Goal: Task Accomplishment & Management: Manage account settings

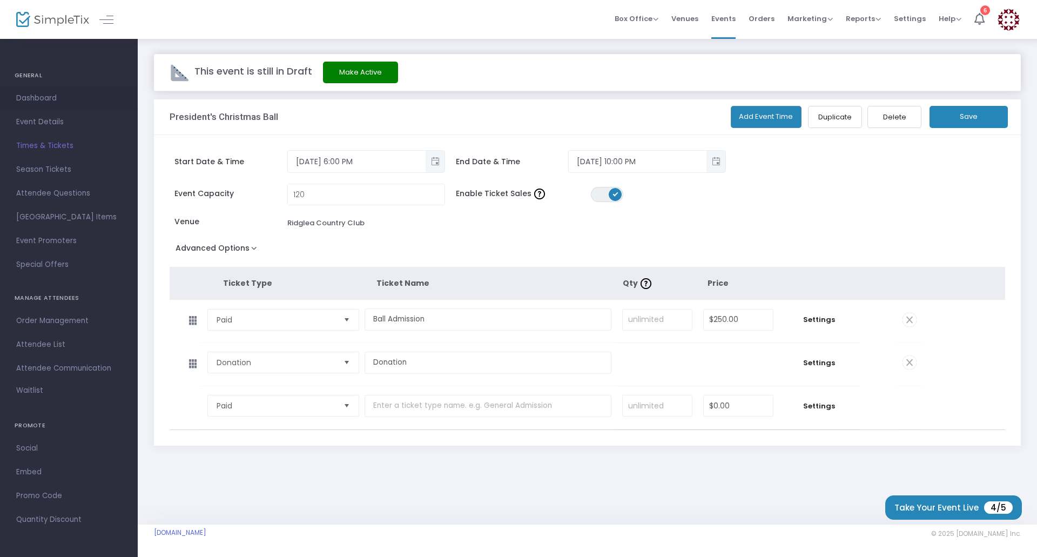
click at [36, 96] on span "Dashboard" at bounding box center [68, 98] width 105 height 14
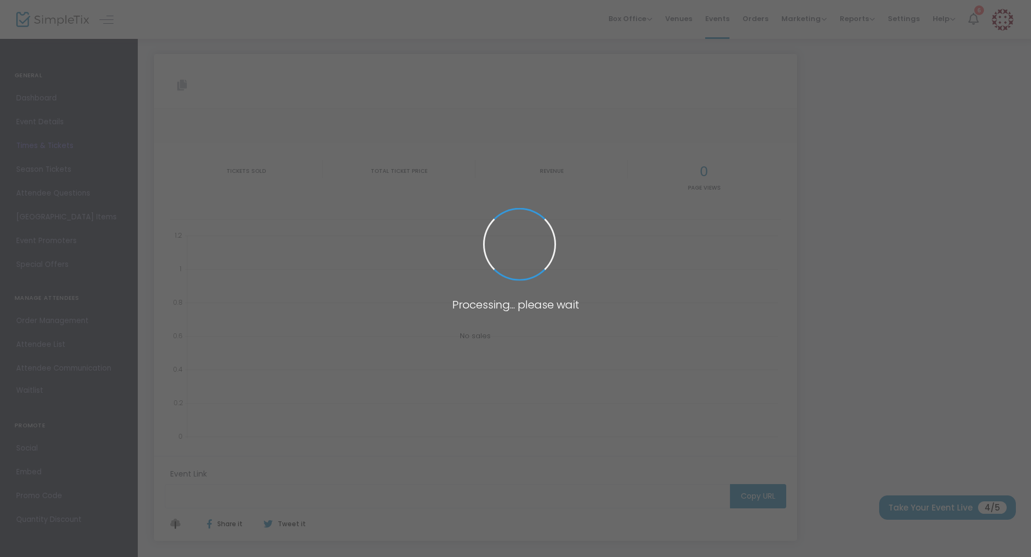
type input "[URL][DOMAIN_NAME]"
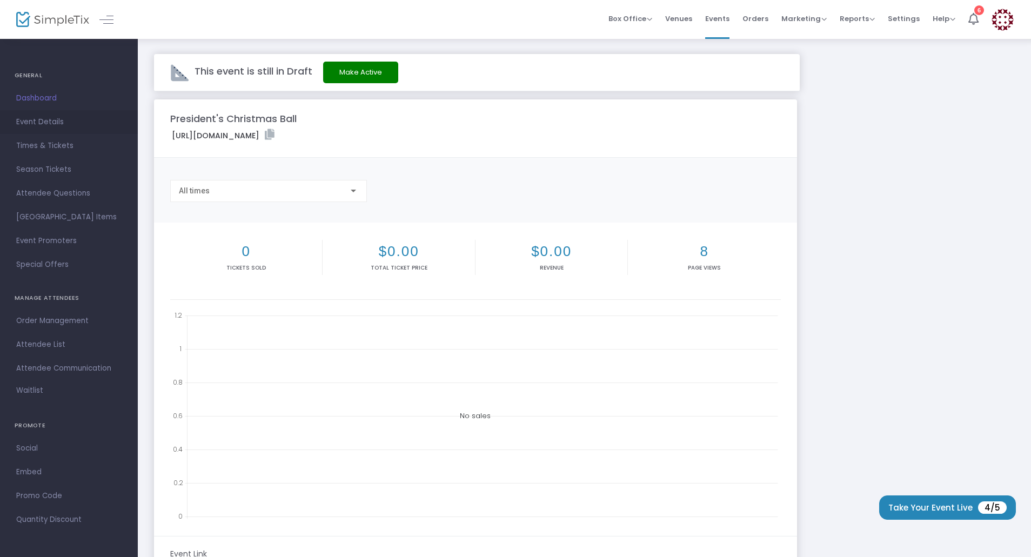
click at [52, 119] on span "Event Details" at bounding box center [68, 122] width 105 height 14
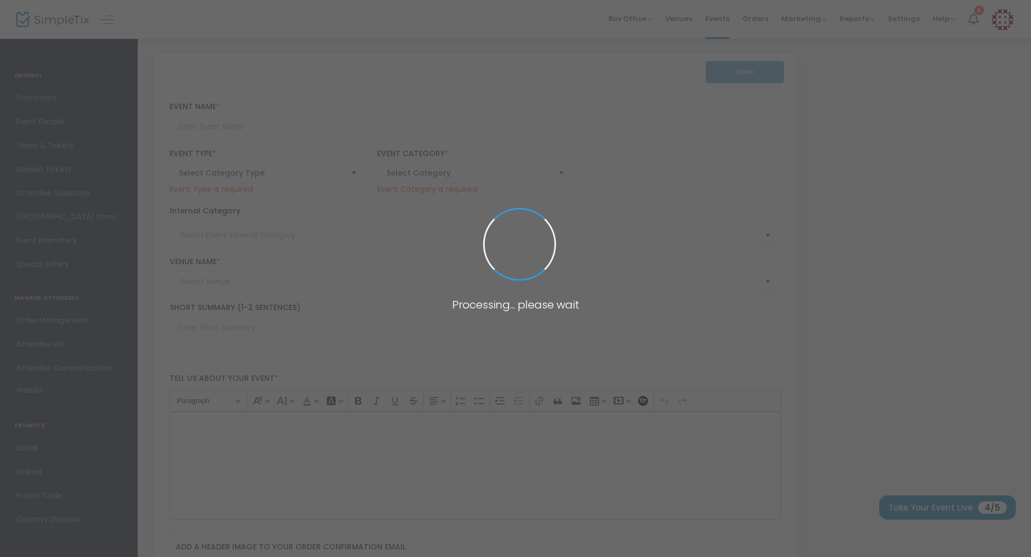
type input "President's Christmas Ball"
type textarea "You are cordially invited to join President [PERSON_NAME] for the President’s C…"
checkbox input "true"
type input "Purchase Your Tickets"
type input "Ridglea Country Club"
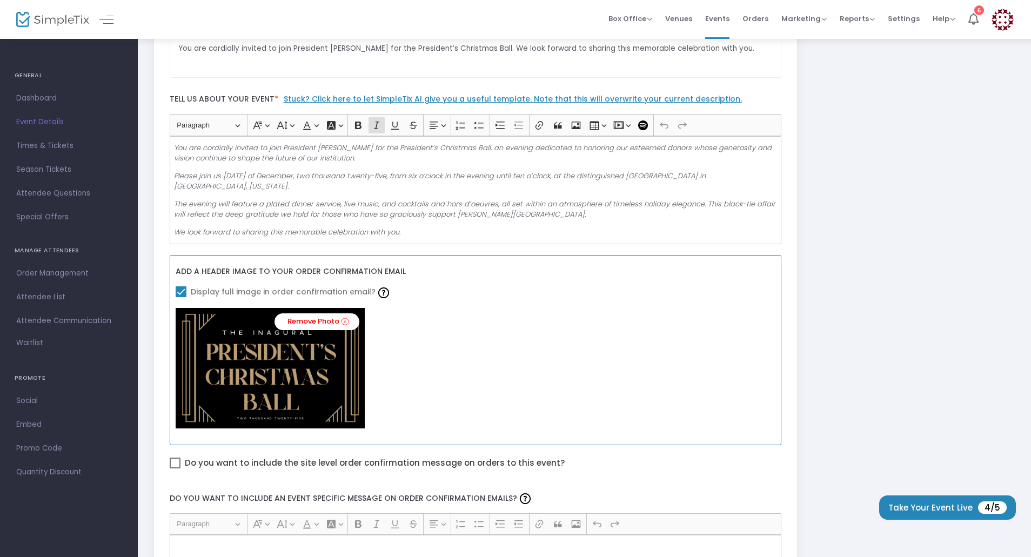
scroll to position [324, 0]
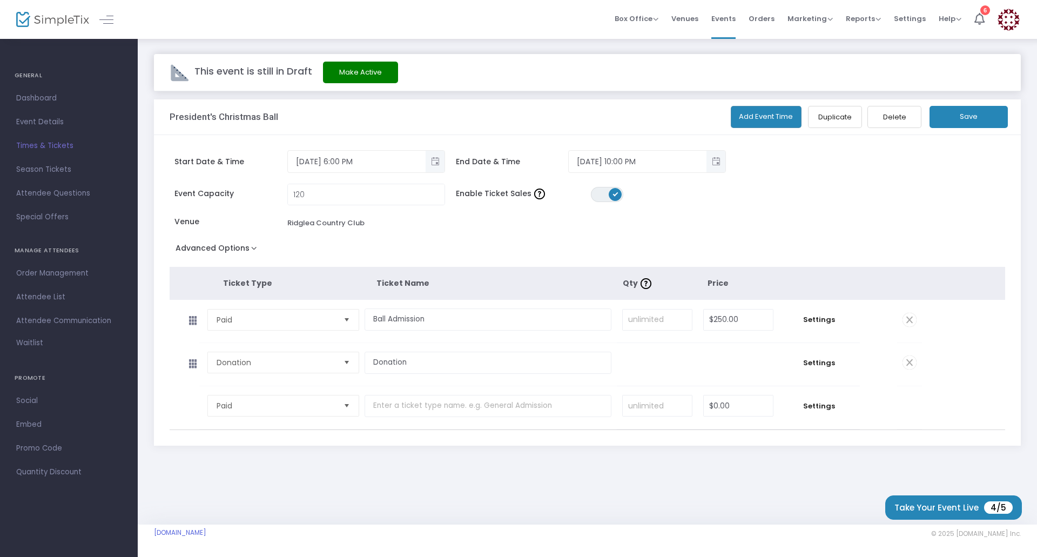
click at [60, 122] on span "Event Details" at bounding box center [68, 122] width 105 height 14
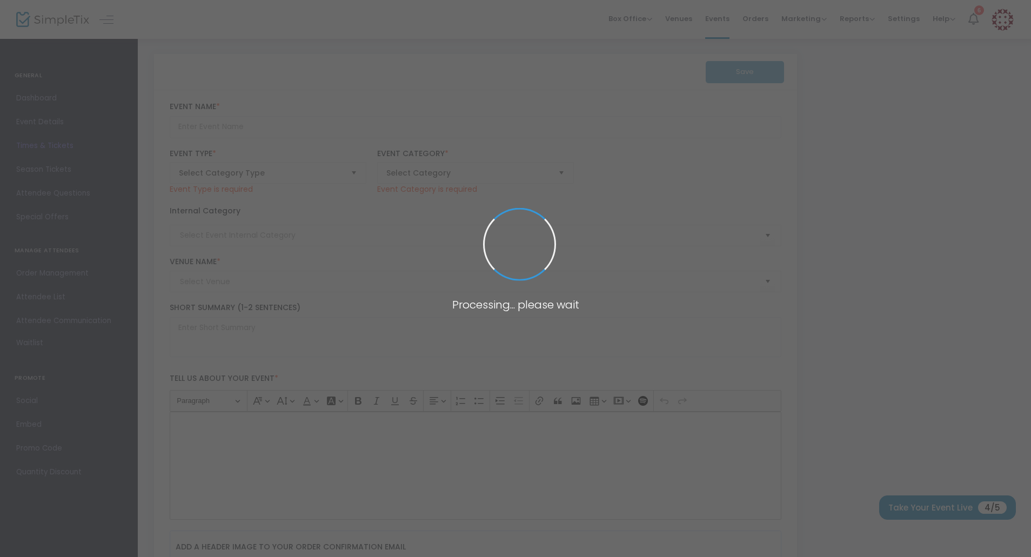
type input "President's Christmas Ball"
type textarea "You are cordially invited to join President [PERSON_NAME] for the President’s C…"
checkbox input "true"
type input "Purchase Your Tickets"
type input "Ridglea Country Club"
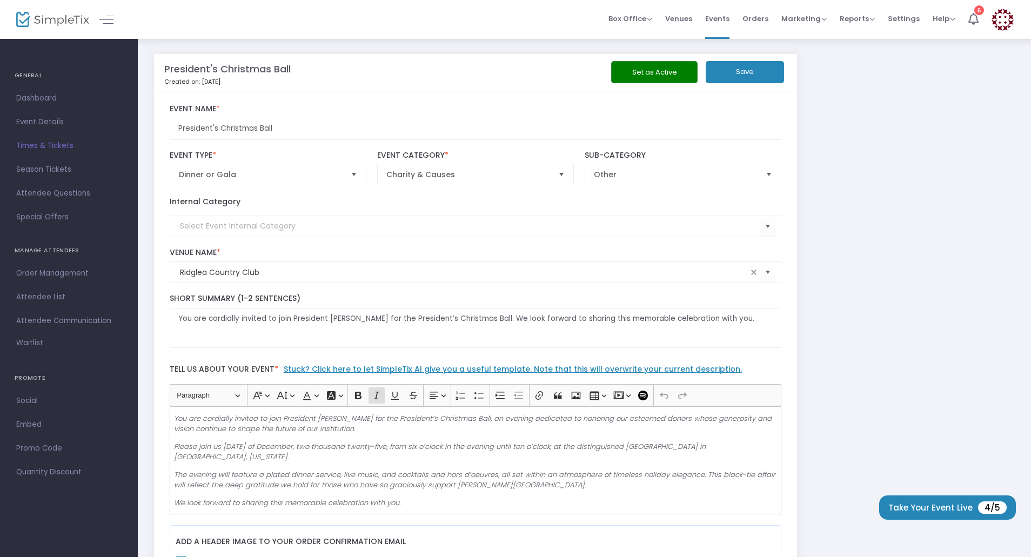
scroll to position [324, 0]
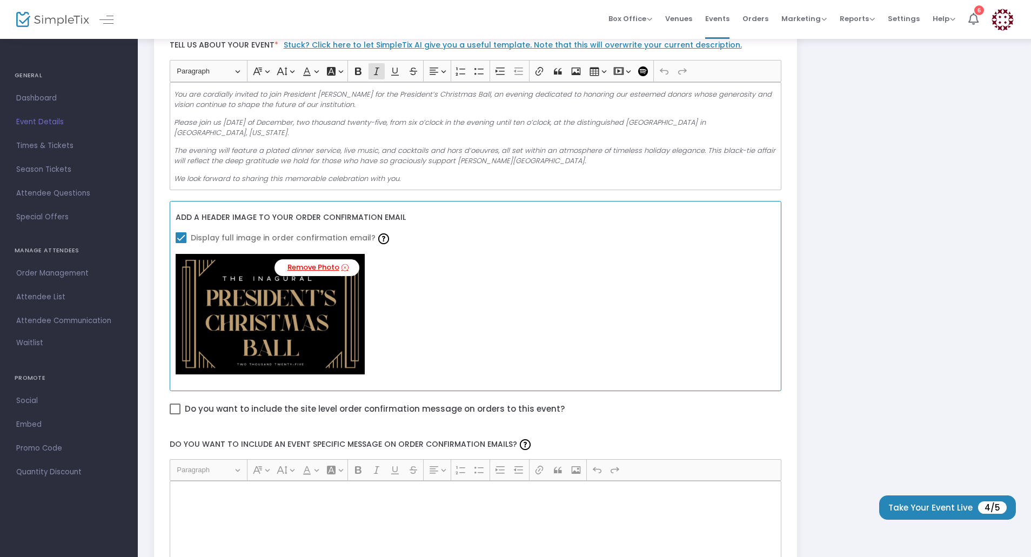
click at [332, 268] on link "Remove Photo" at bounding box center [316, 267] width 85 height 17
checkbox input "false"
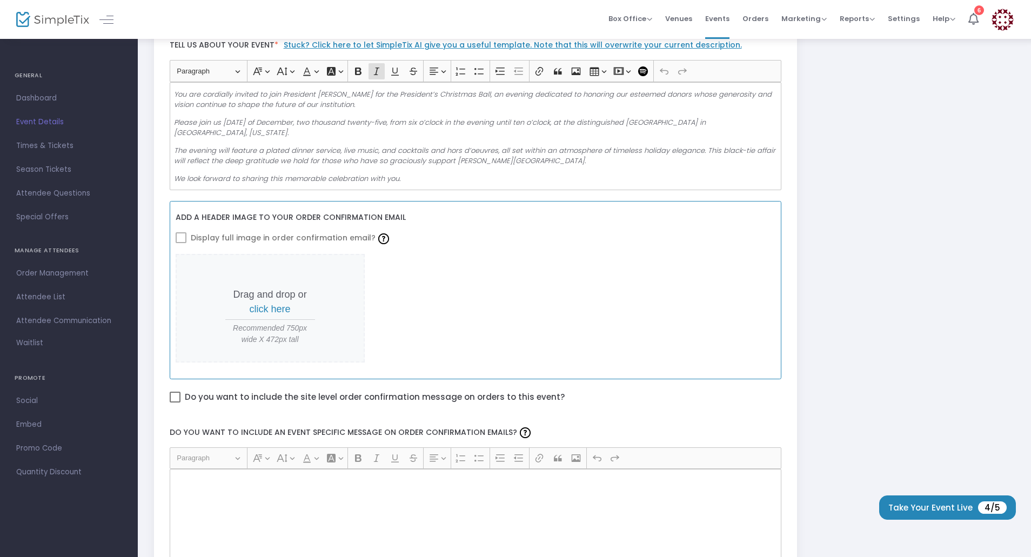
click at [183, 238] on span at bounding box center [181, 237] width 11 height 11
click at [263, 309] on span "click here" at bounding box center [270, 309] width 41 height 11
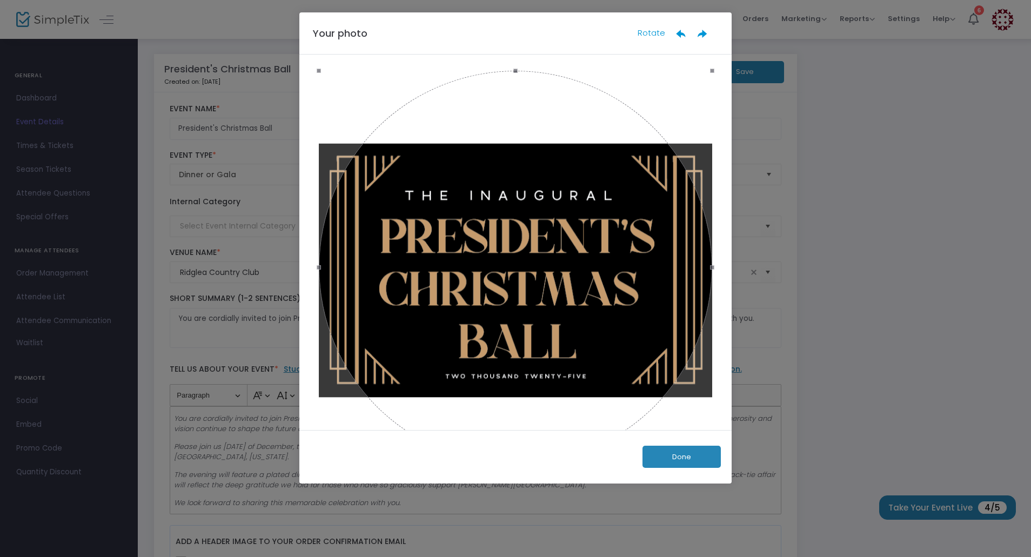
drag, startPoint x: 693, startPoint y: 451, endPoint x: 675, endPoint y: 433, distance: 25.6
click at [693, 451] on button "Done" at bounding box center [681, 457] width 78 height 22
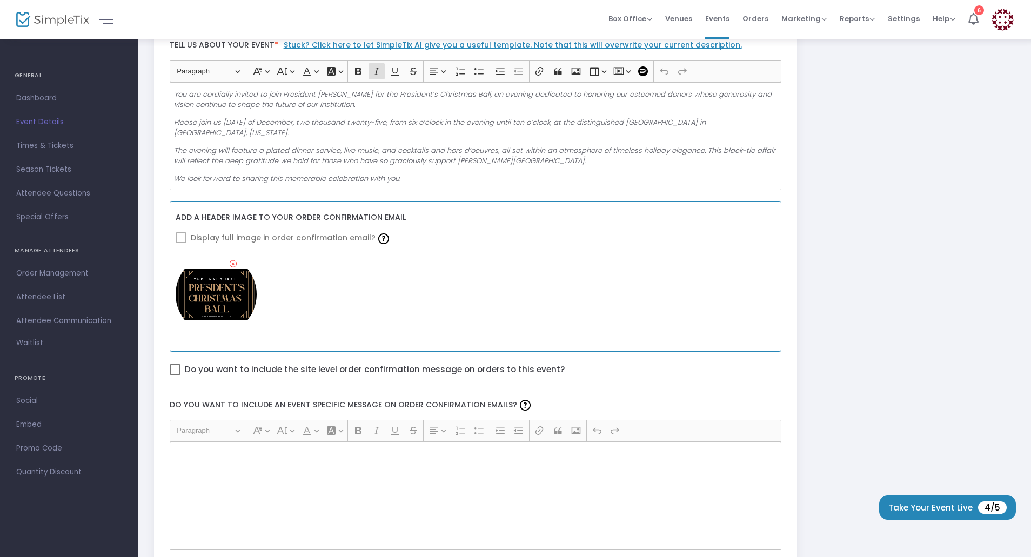
click at [184, 234] on span at bounding box center [181, 237] width 11 height 11
click at [234, 264] on icon at bounding box center [233, 264] width 7 height 10
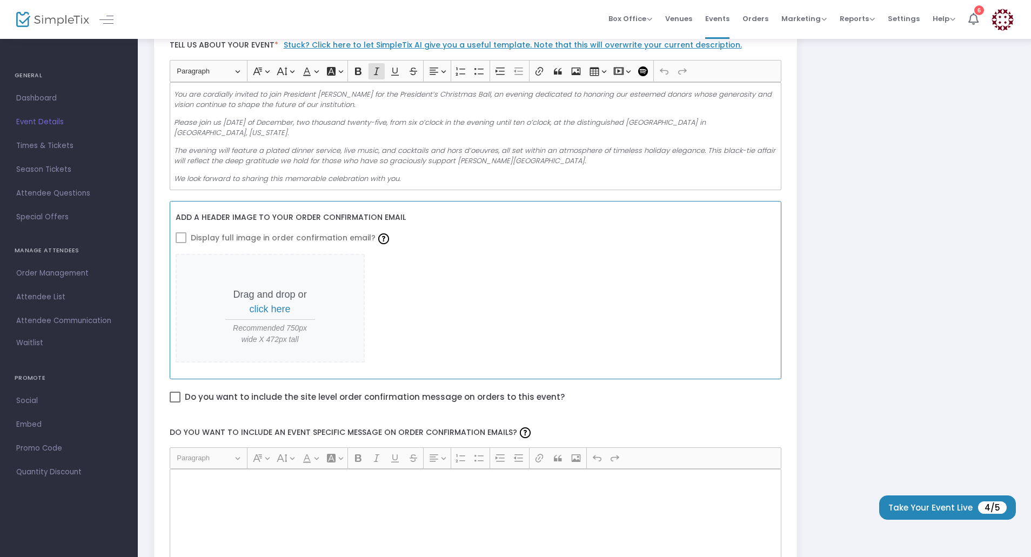
click at [183, 239] on span at bounding box center [181, 237] width 11 height 11
click at [182, 235] on span at bounding box center [181, 237] width 11 height 11
click at [182, 234] on span at bounding box center [181, 237] width 11 height 11
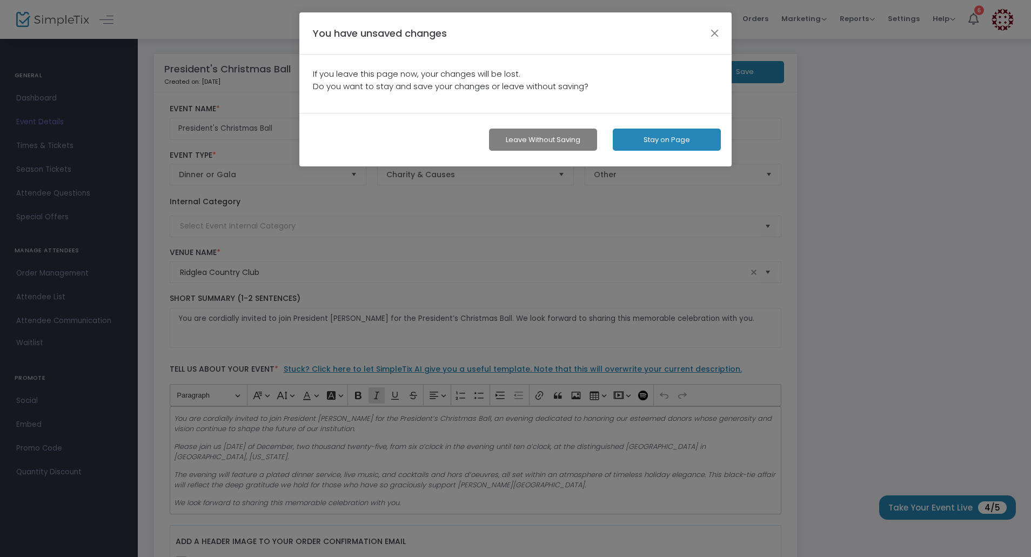
click at [586, 138] on button "Leave without Saving" at bounding box center [543, 140] width 108 height 22
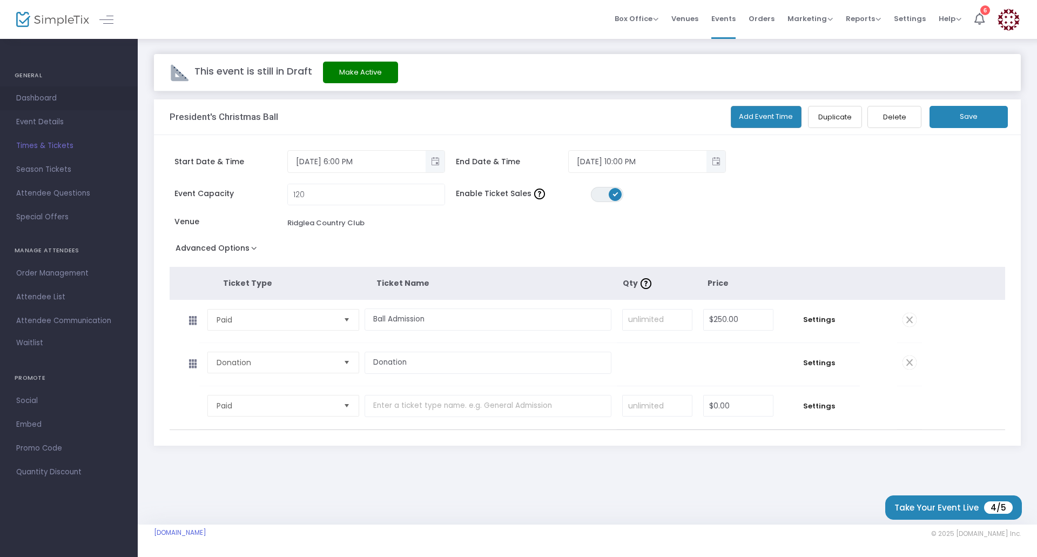
click at [32, 103] on span "Dashboard" at bounding box center [68, 98] width 105 height 14
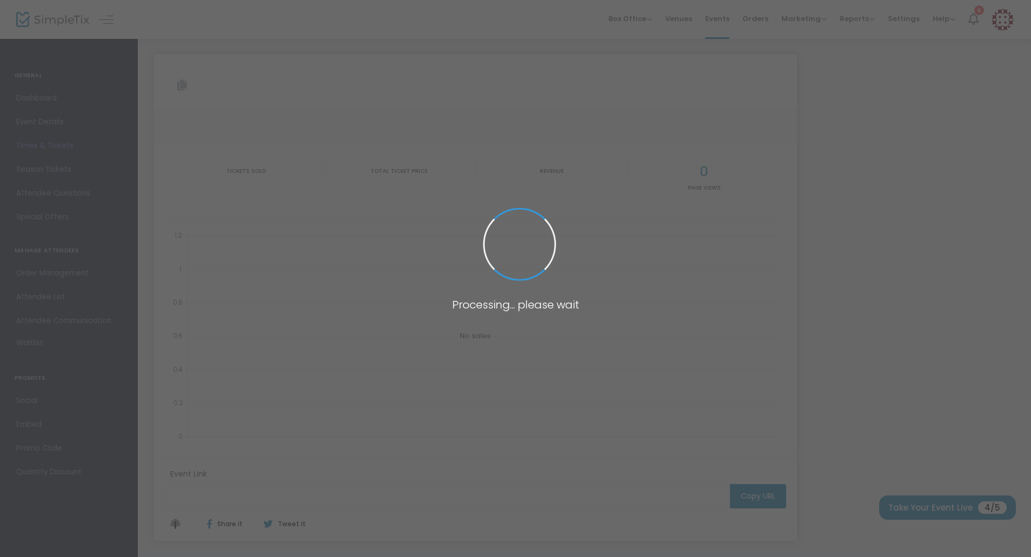
type input "[URL][DOMAIN_NAME]"
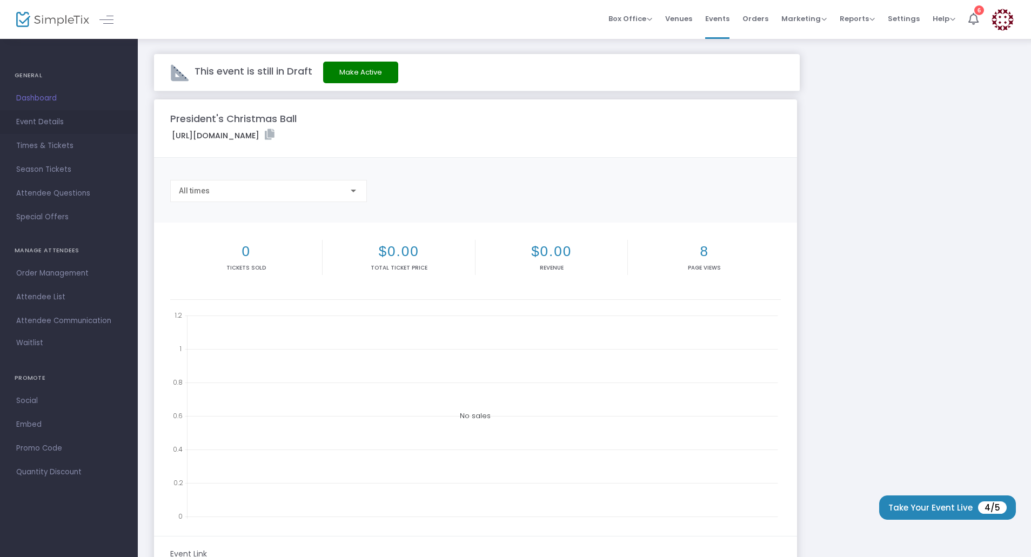
click at [61, 126] on span "Event Details" at bounding box center [68, 122] width 105 height 14
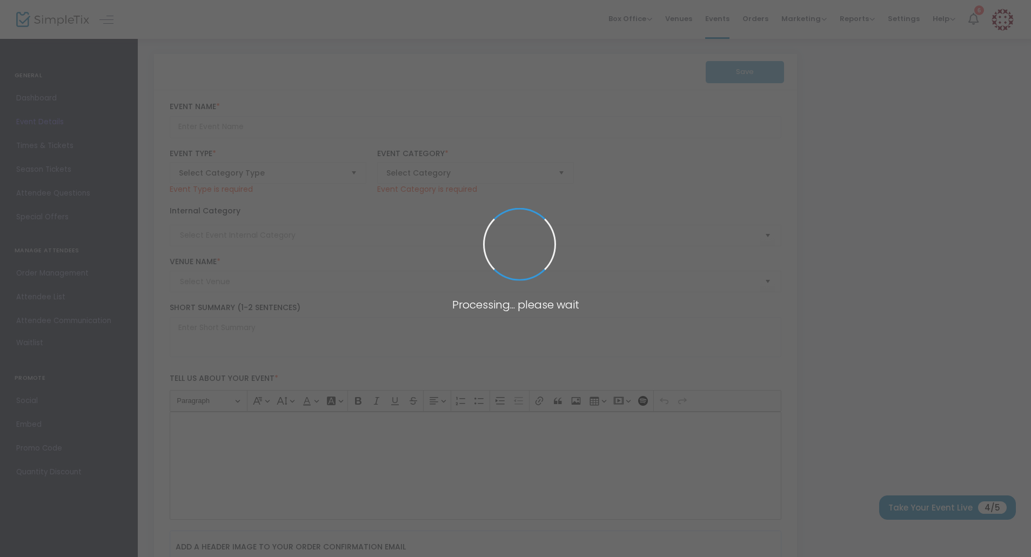
type input "President's Christmas Ball"
type textarea "You are cordially invited to join President [PERSON_NAME] for the President’s C…"
checkbox input "true"
type input "Purchase Your Tickets"
type input "Ridglea Country Club"
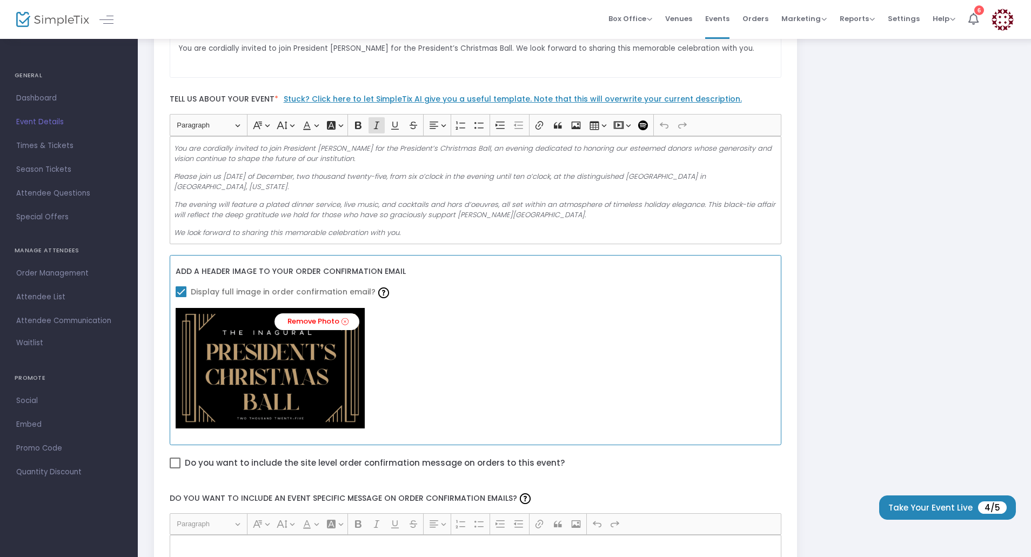
scroll to position [324, 0]
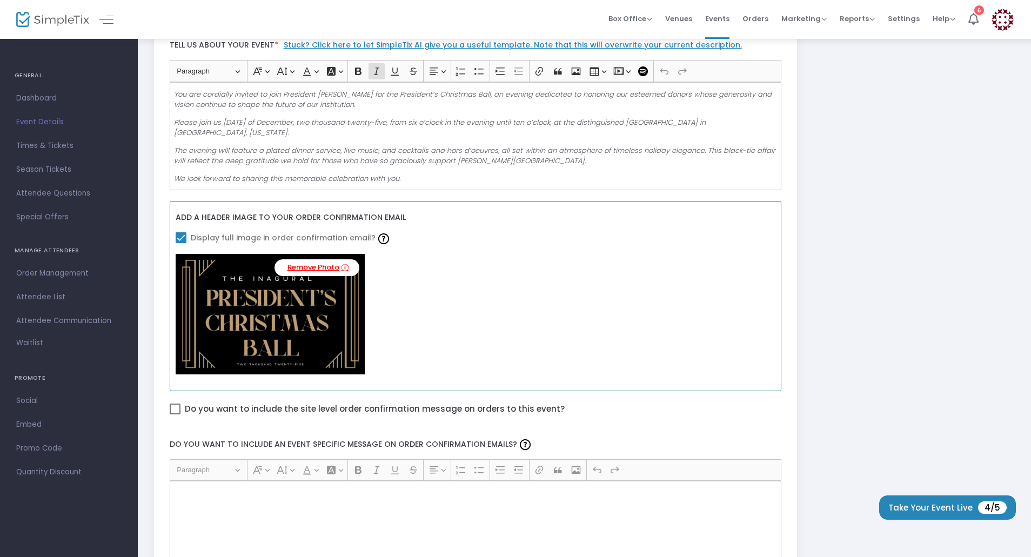
click at [337, 270] on link "Remove Photo" at bounding box center [316, 267] width 85 height 17
checkbox input "false"
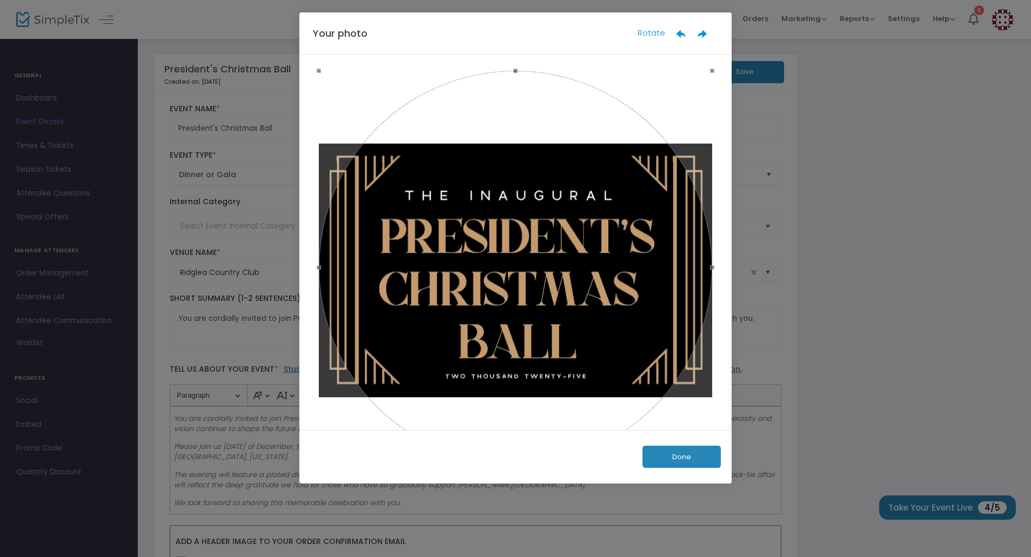
click at [680, 460] on button "Done" at bounding box center [681, 457] width 78 height 22
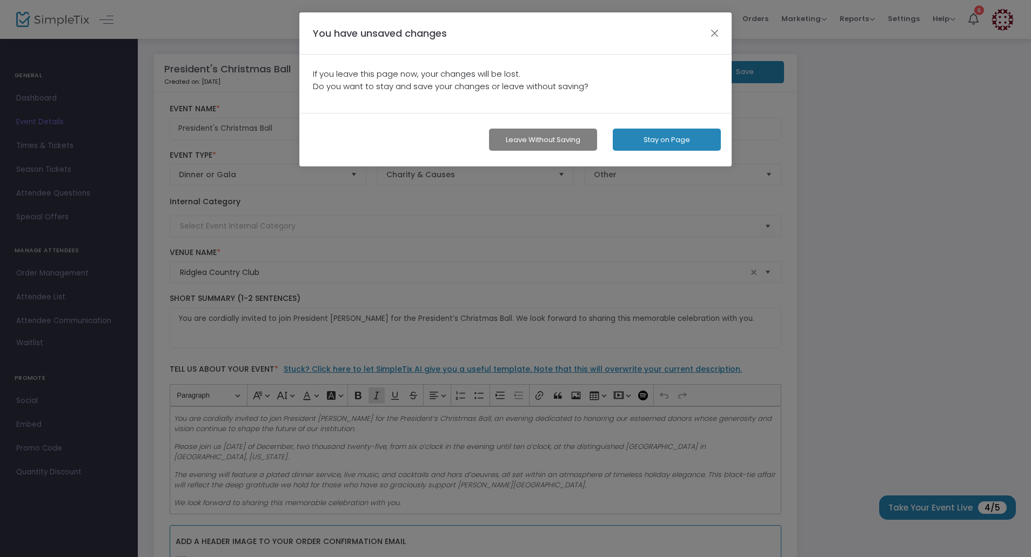
click at [578, 142] on button "Leave without Saving" at bounding box center [543, 140] width 108 height 22
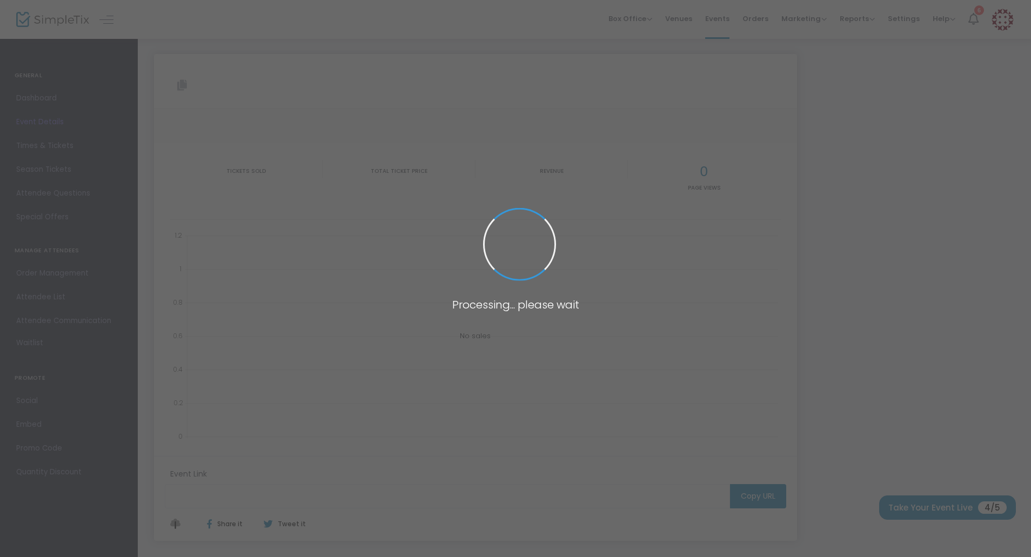
type input "[URL][DOMAIN_NAME]"
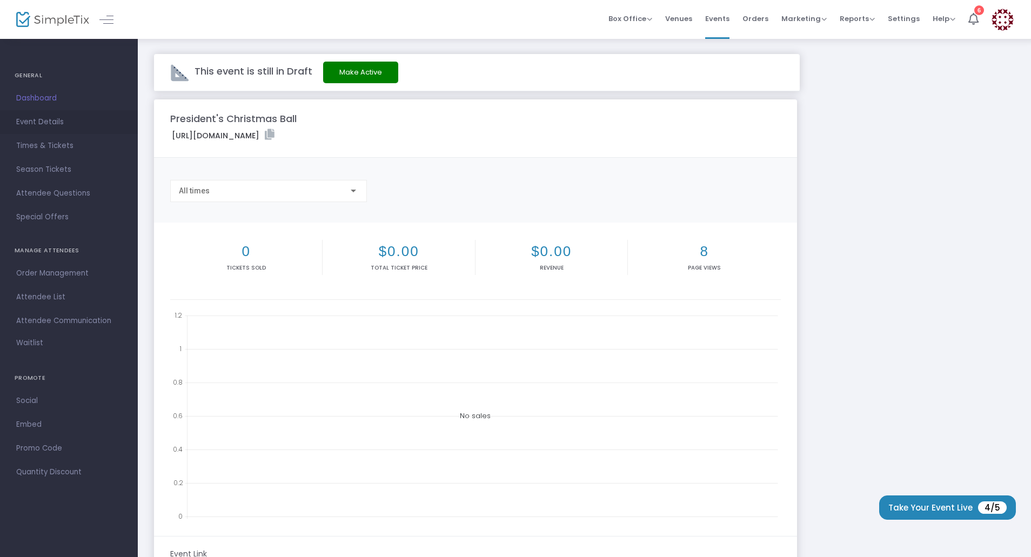
click at [44, 118] on span "Event Details" at bounding box center [68, 122] width 105 height 14
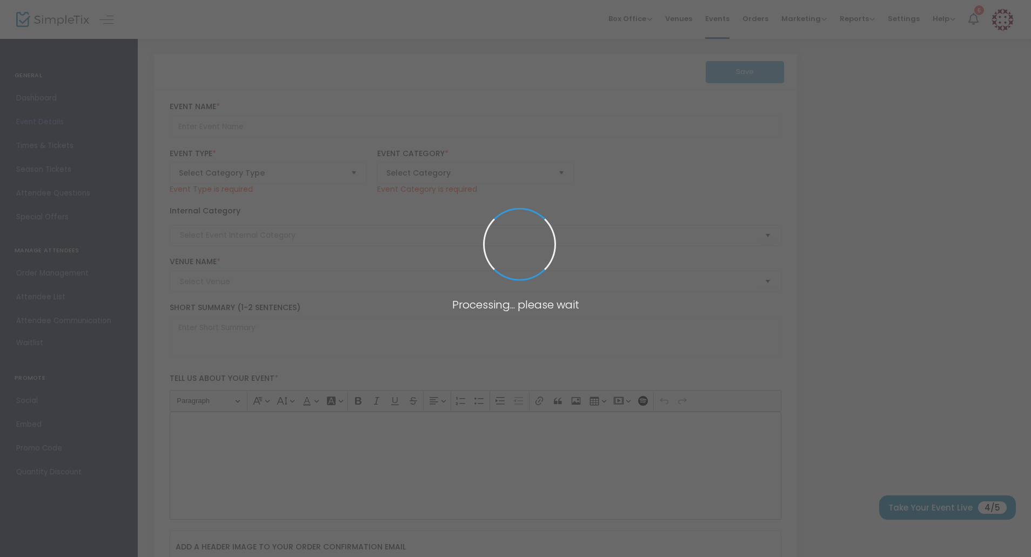
type input "President's Christmas Ball"
type textarea "You are cordially invited to join President [PERSON_NAME] for the President’s C…"
checkbox input "true"
type input "Purchase Your Tickets"
type input "Ridglea Country Club"
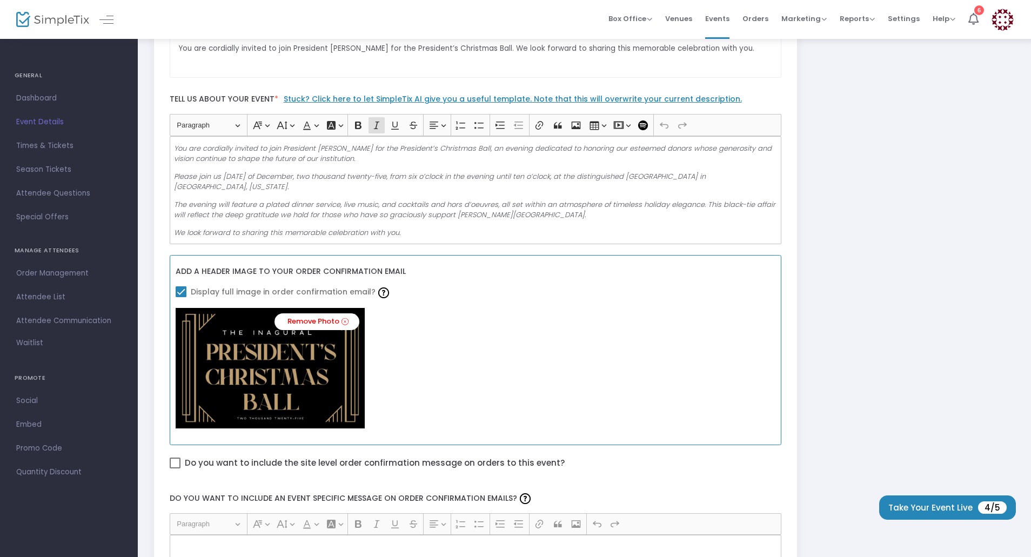
scroll to position [324, 0]
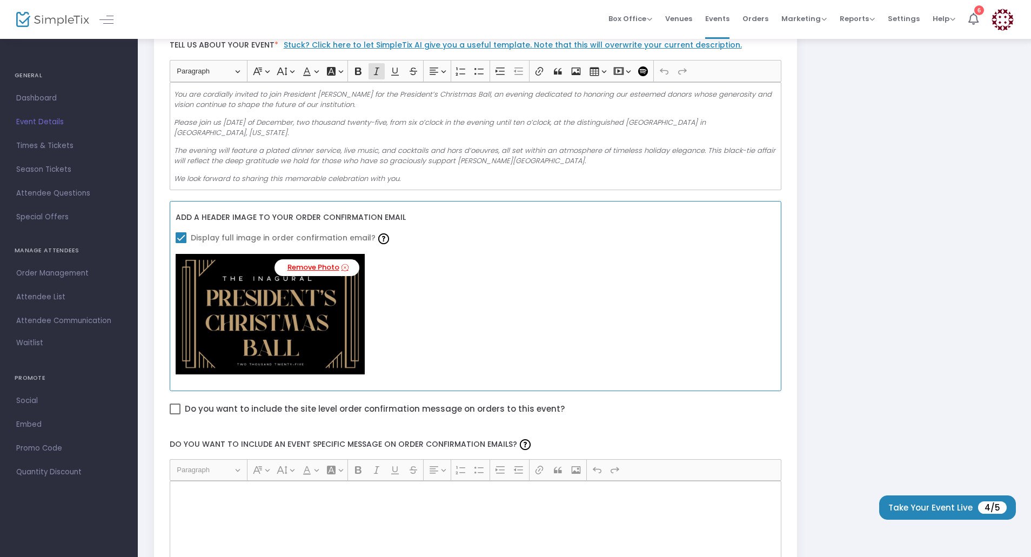
click at [341, 267] on icon at bounding box center [344, 268] width 7 height 10
checkbox input "false"
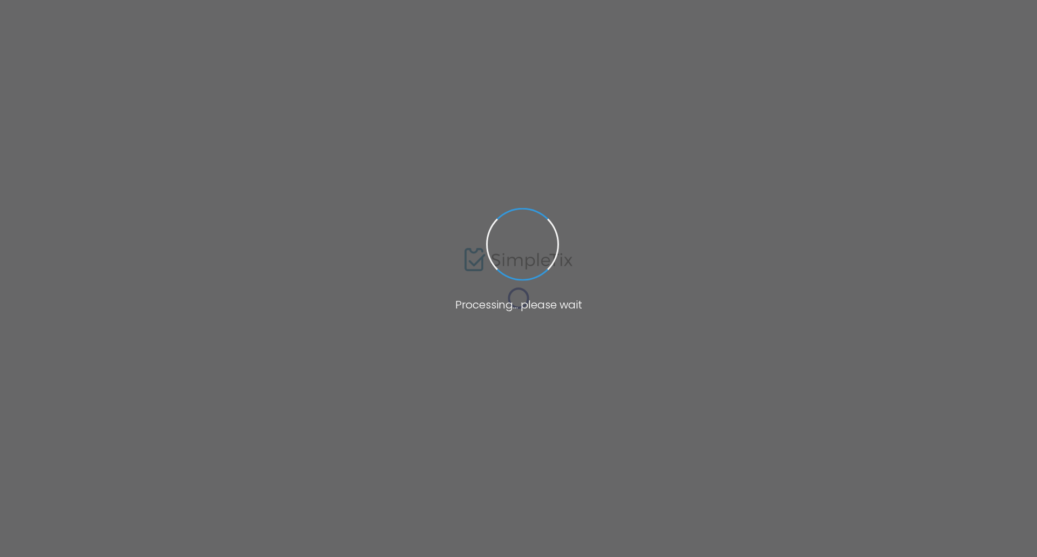
type input "President's Christmas Ball"
type textarea "You are cordially invited to join President [PERSON_NAME] for the President’s C…"
checkbox input "true"
type input "Purchase Your Tickets"
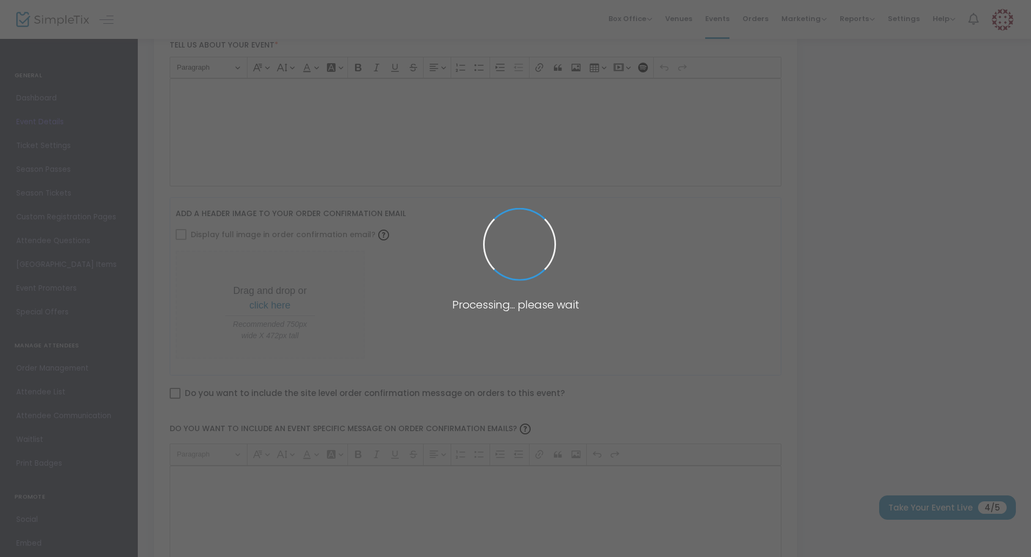
type input "Ridglea Country Club"
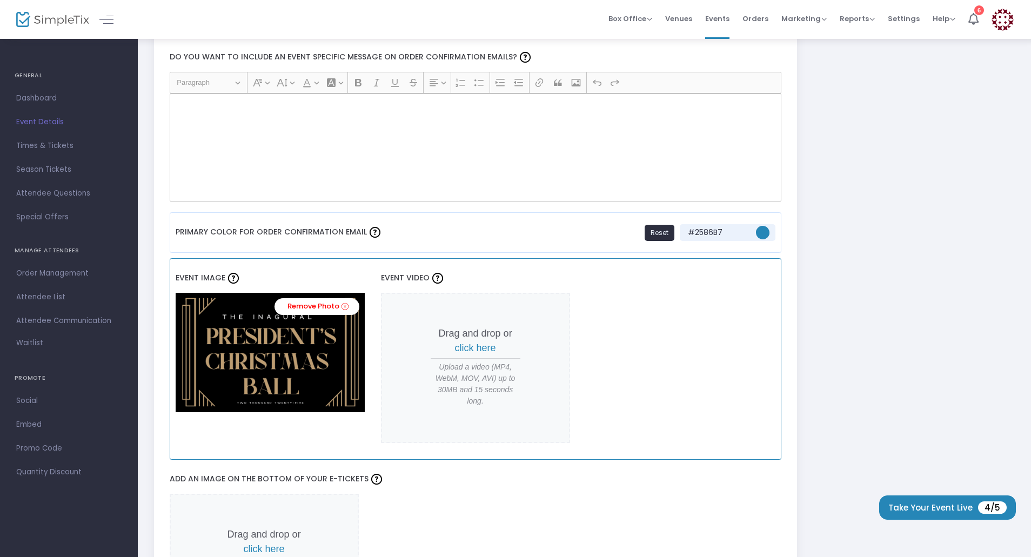
scroll to position [765, 0]
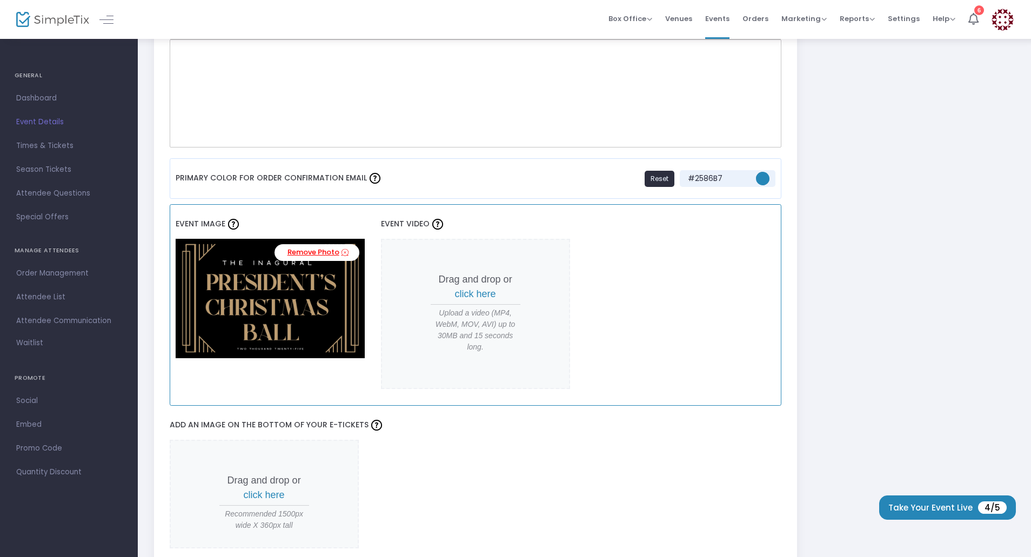
click at [350, 247] on link "Remove Photo" at bounding box center [316, 252] width 85 height 17
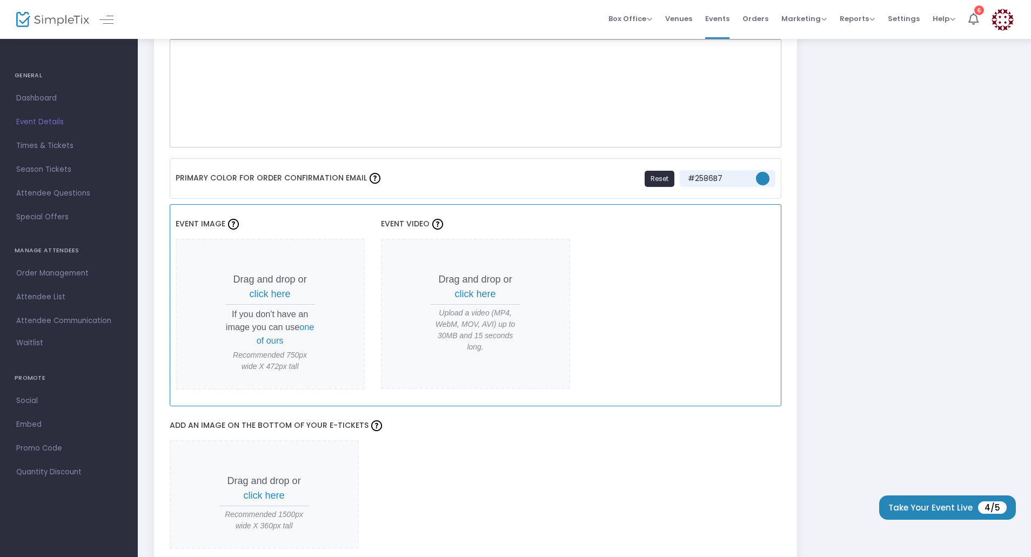
click at [275, 292] on span "click here" at bounding box center [270, 293] width 41 height 11
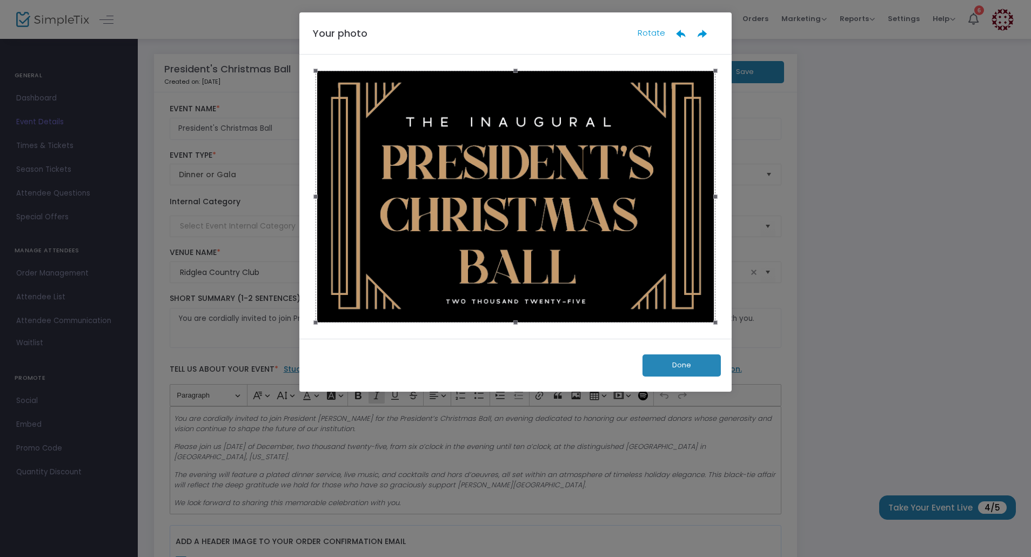
click at [694, 364] on button "Done" at bounding box center [681, 365] width 78 height 22
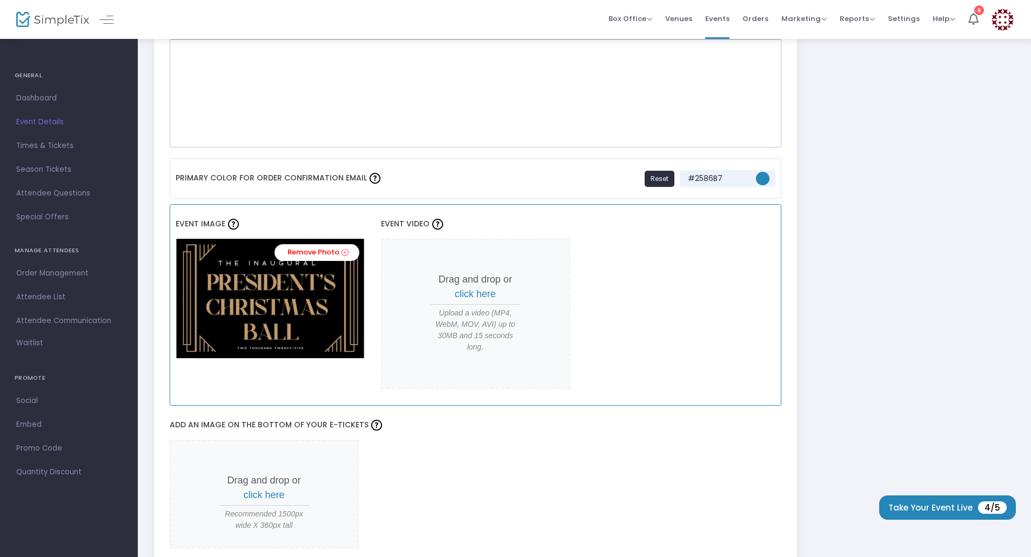
click at [697, 365] on div "Event Image Remove Photo Event Video Drag and drop or click here Upload a video…" at bounding box center [476, 304] width 612 height 201
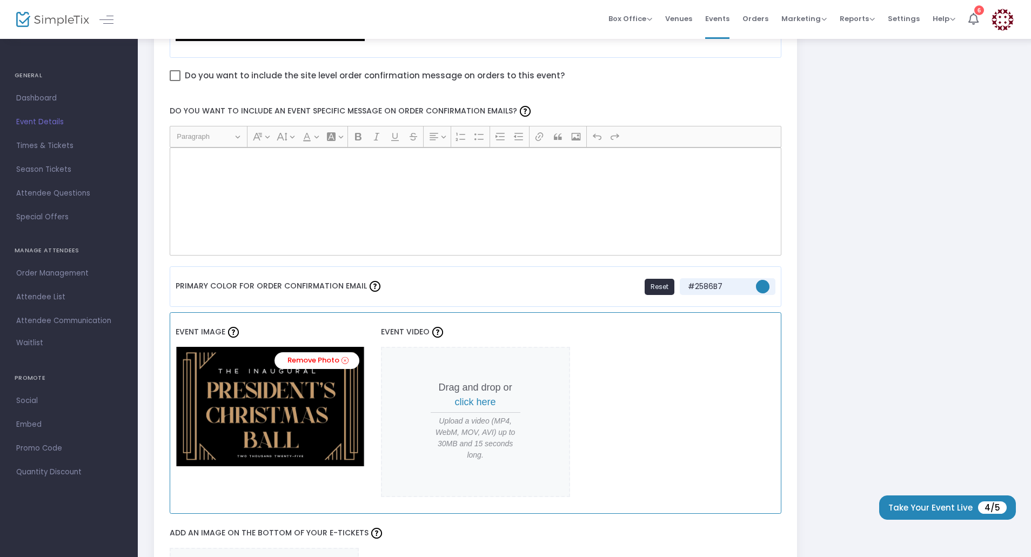
scroll to position [441, 0]
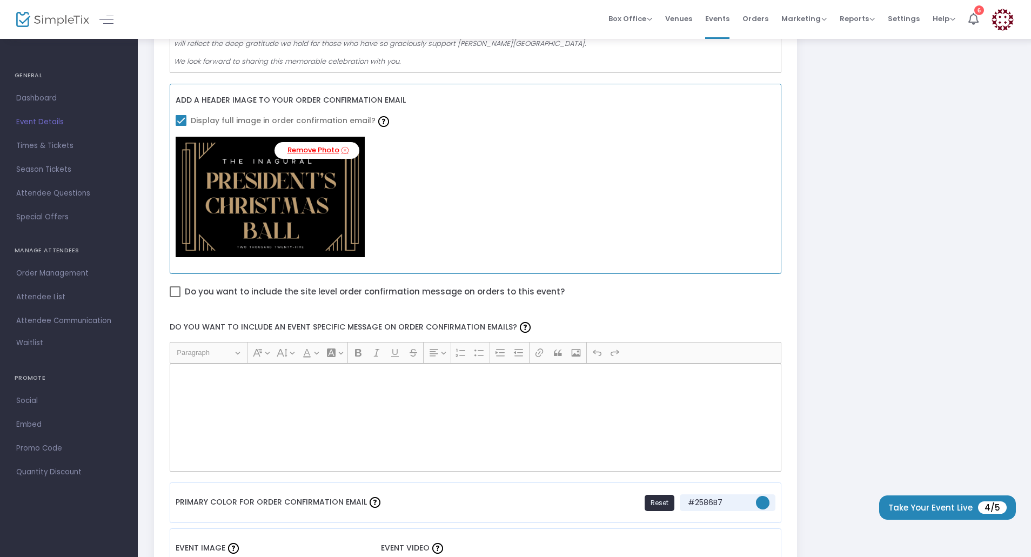
click at [347, 156] on link "Remove Photo" at bounding box center [316, 150] width 85 height 17
checkbox input "false"
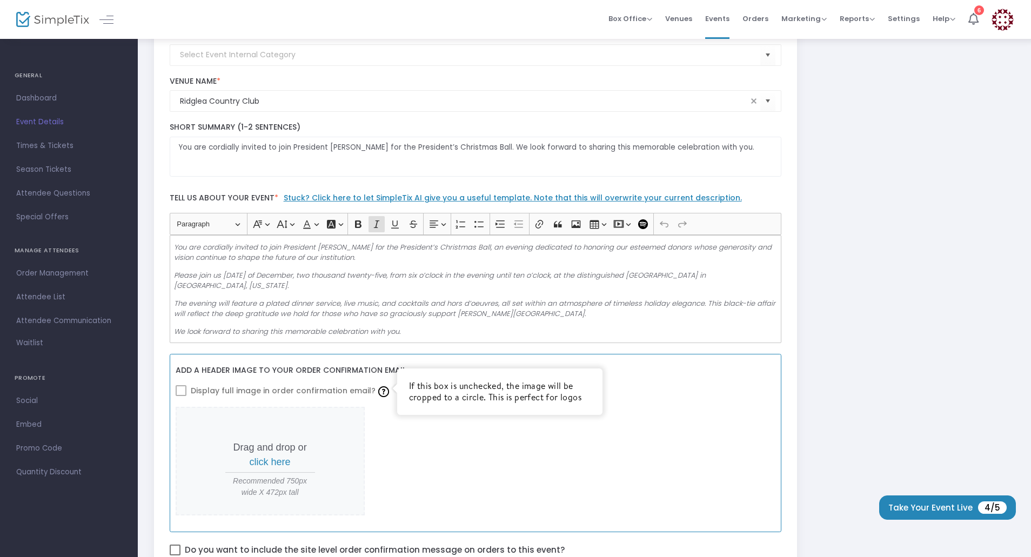
scroll to position [279, 0]
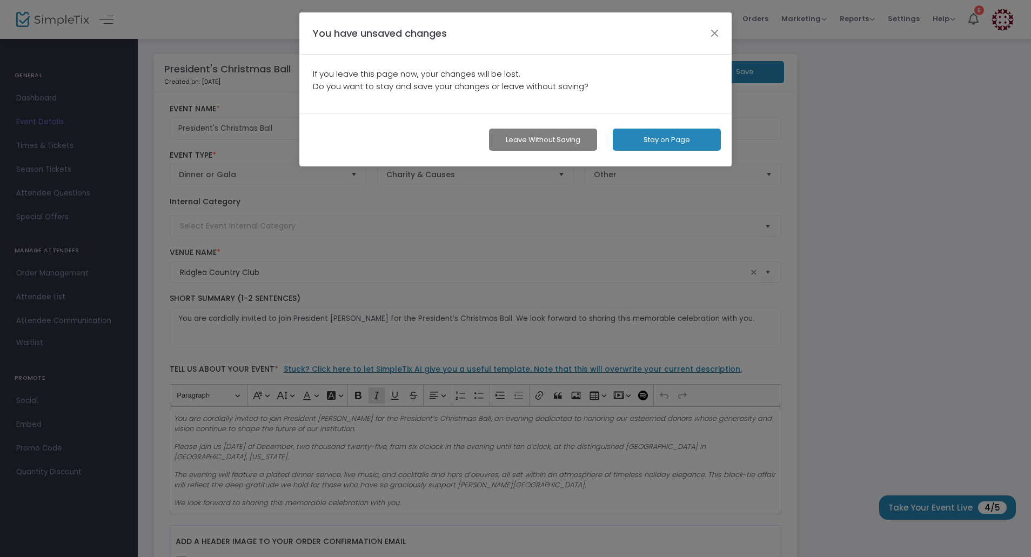
click at [569, 140] on button "Leave without Saving" at bounding box center [543, 140] width 108 height 22
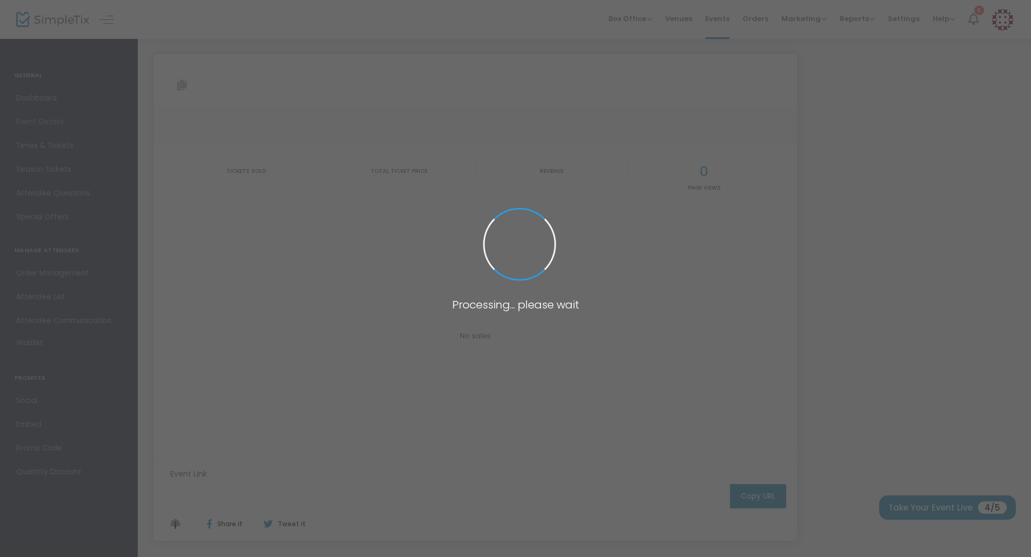
type input "[URL][DOMAIN_NAME]"
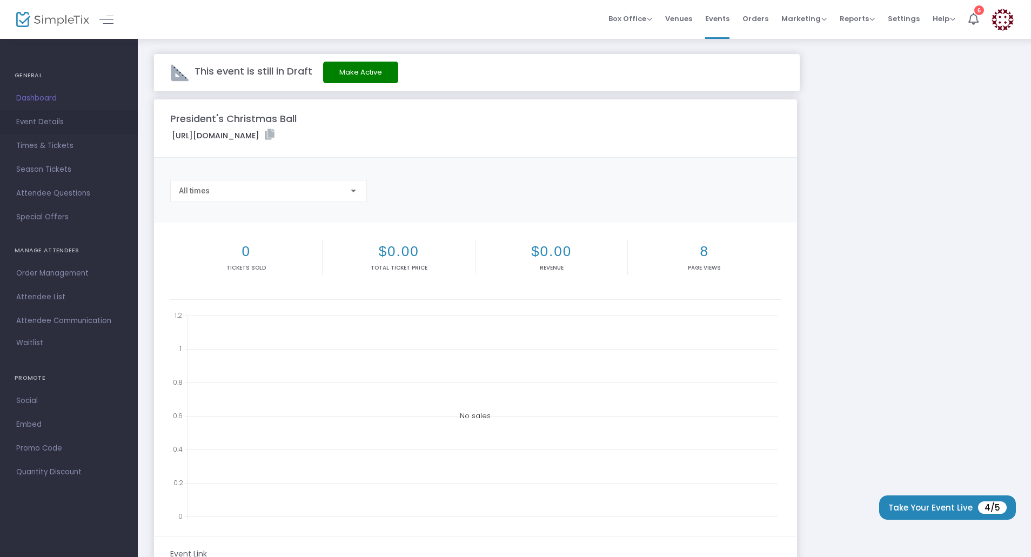
click at [49, 117] on span "Event Details" at bounding box center [68, 122] width 105 height 14
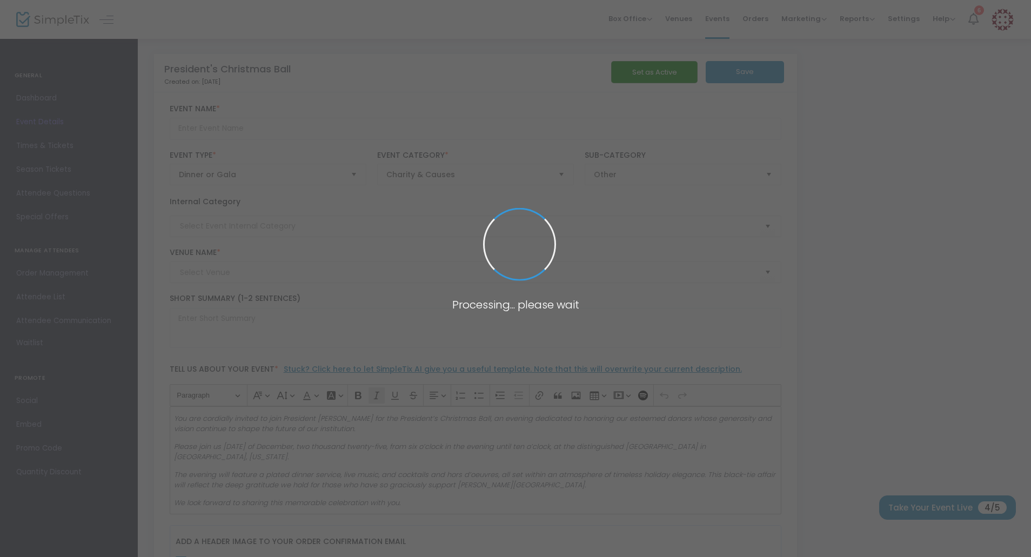
type input "President's Christmas Ball"
type textarea "You are cordially invited to join President [PERSON_NAME] for the President’s C…"
checkbox input "true"
type input "Purchase Your Tickets"
type input "Ridglea Country Club"
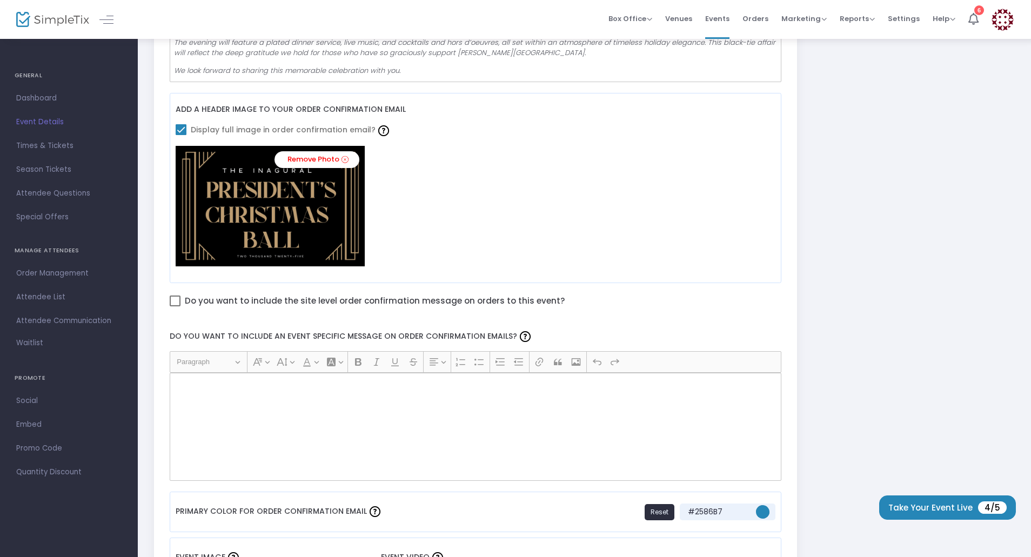
scroll to position [540, 0]
